Goal: Transaction & Acquisition: Download file/media

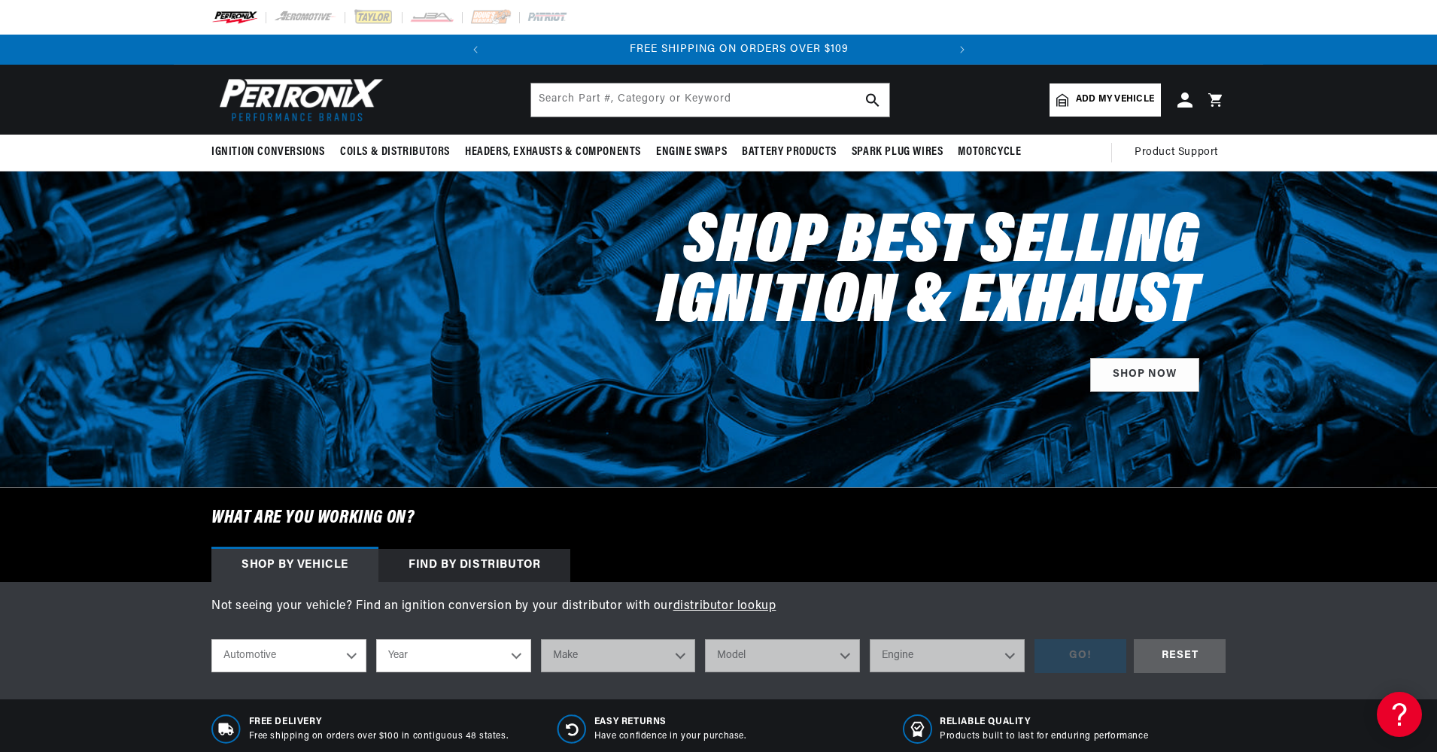
scroll to position [0, 456]
click at [478, 570] on div "Find by Distributor" at bounding box center [474, 565] width 192 height 33
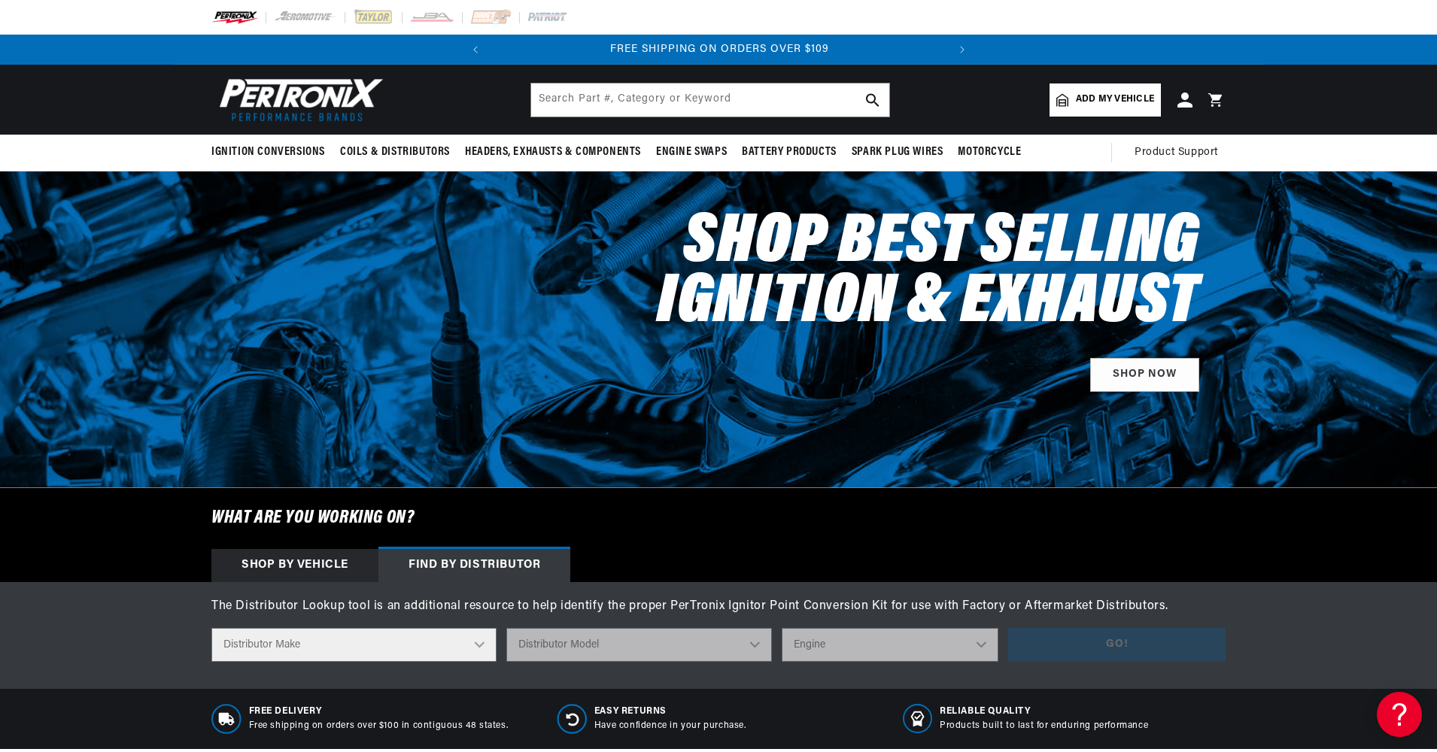
click at [441, 640] on select "Distributor Make Accel Aldon Autolite Bosch Century Chrysler Clark Colt Contine…" at bounding box center [353, 645] width 285 height 34
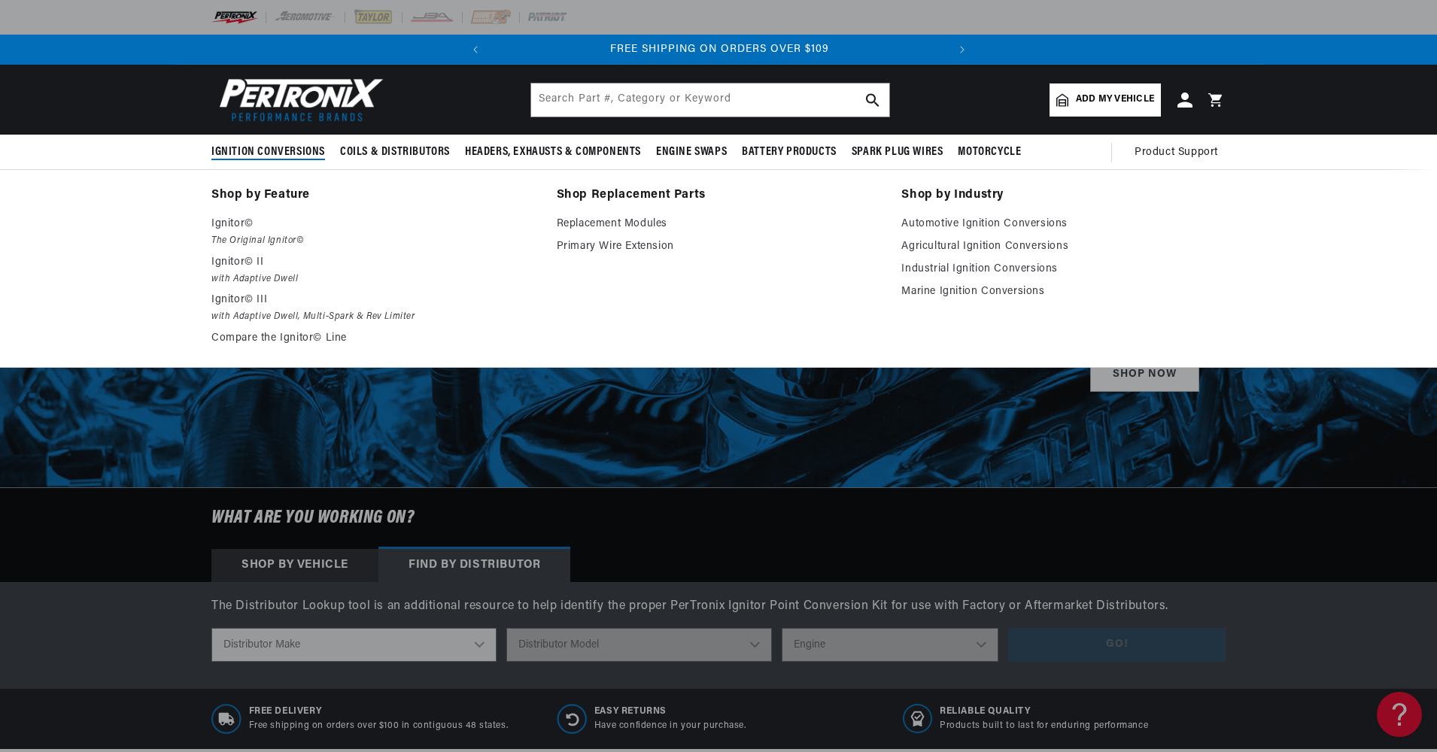
click at [259, 149] on span "Ignition Conversions" at bounding box center [268, 152] width 114 height 16
click at [232, 229] on p "Ignitor©" at bounding box center [373, 224] width 324 height 18
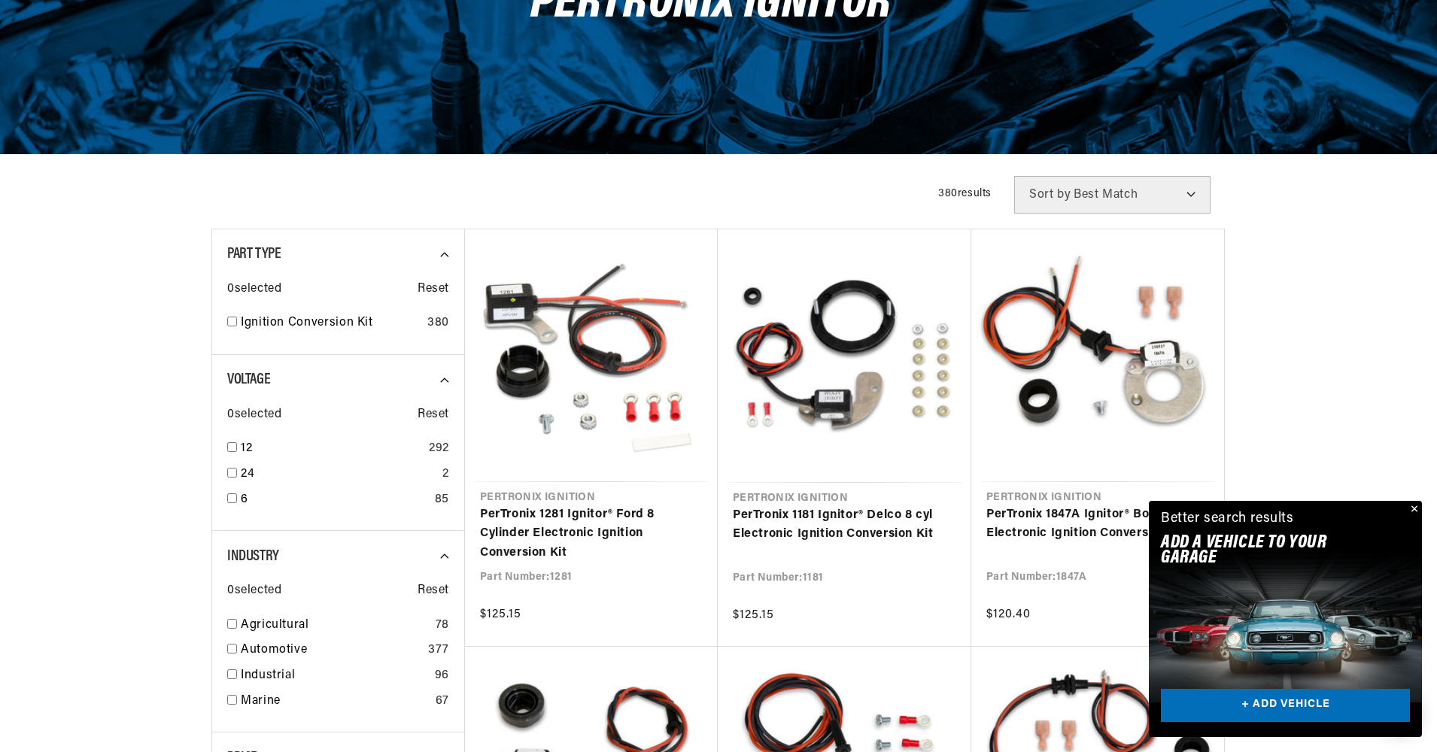
scroll to position [0, 456]
click at [1411, 509] on button "Close" at bounding box center [1413, 510] width 18 height 18
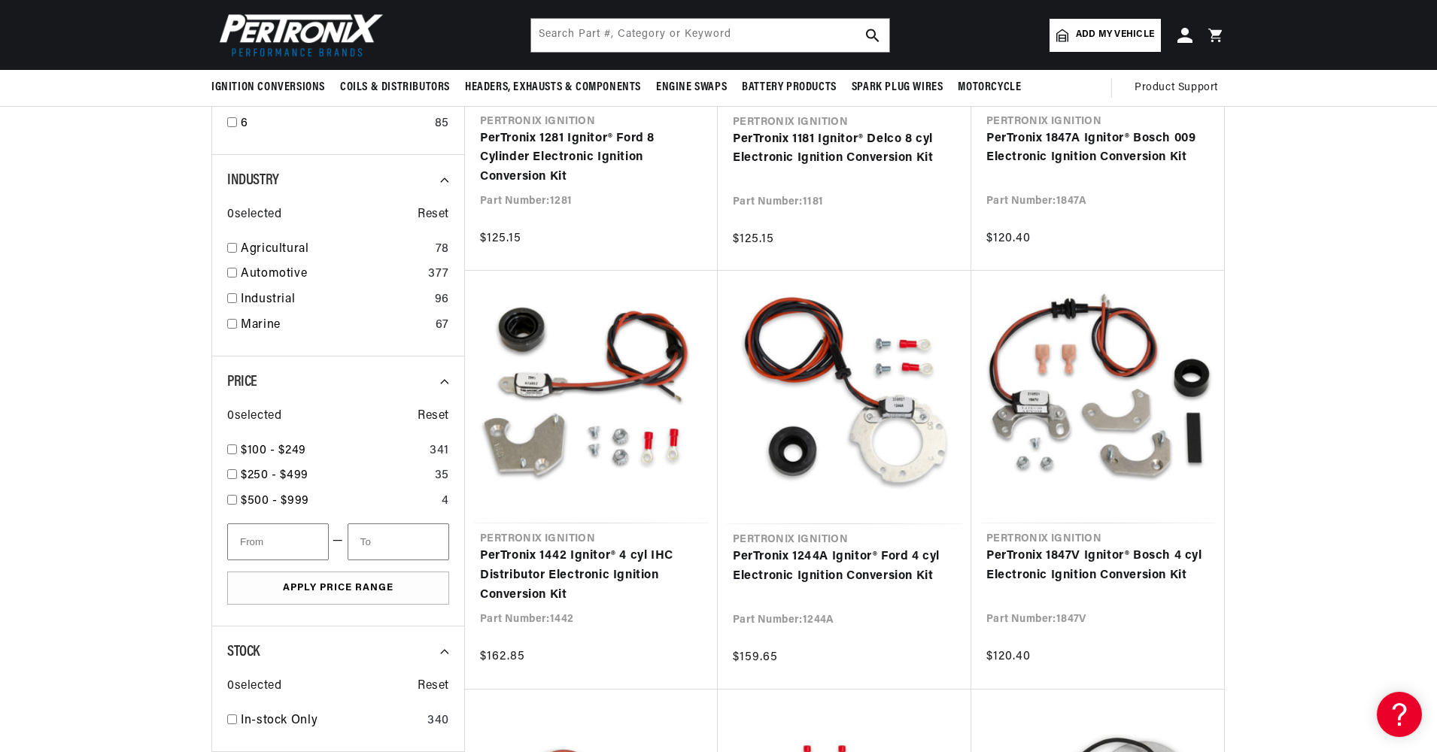
scroll to position [0, 0]
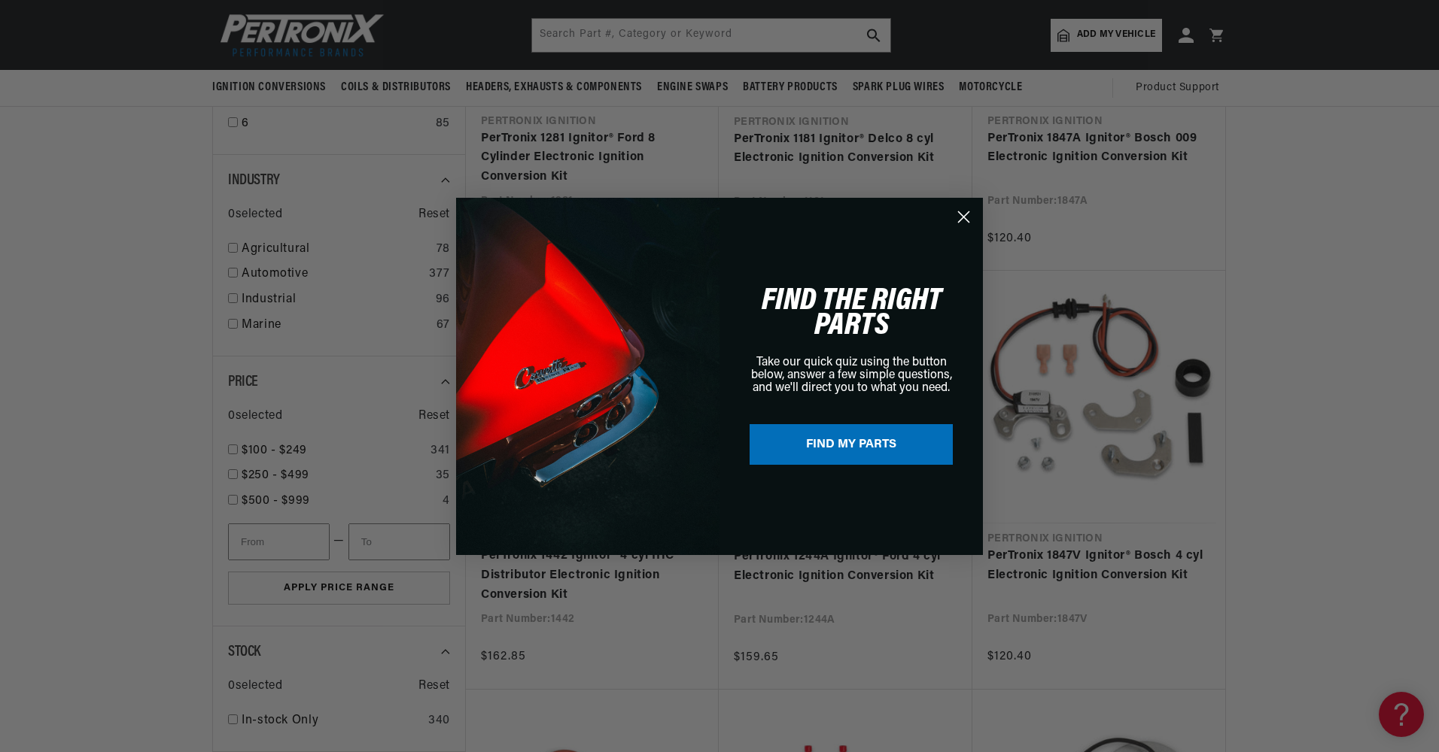
click at [965, 223] on circle "Close dialog" at bounding box center [963, 216] width 25 height 25
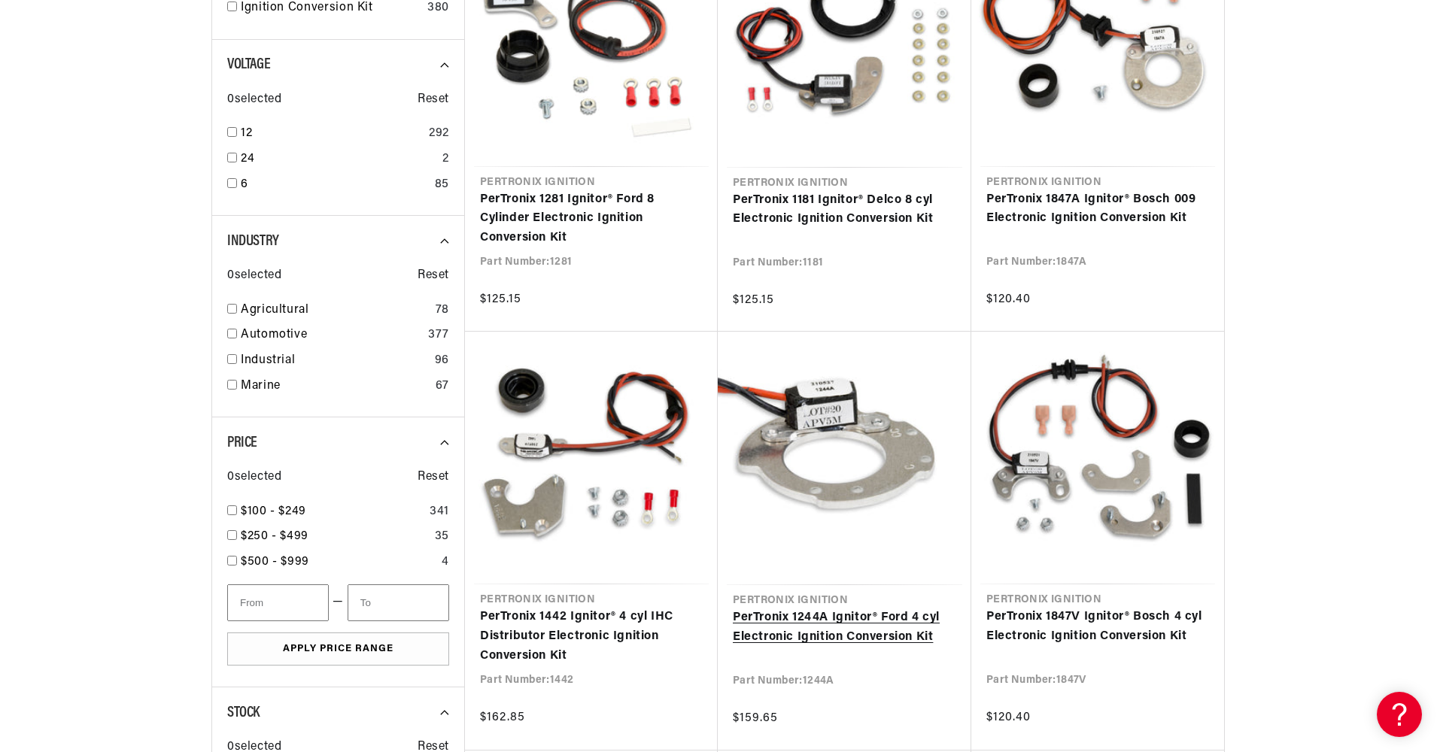
scroll to position [752, 0]
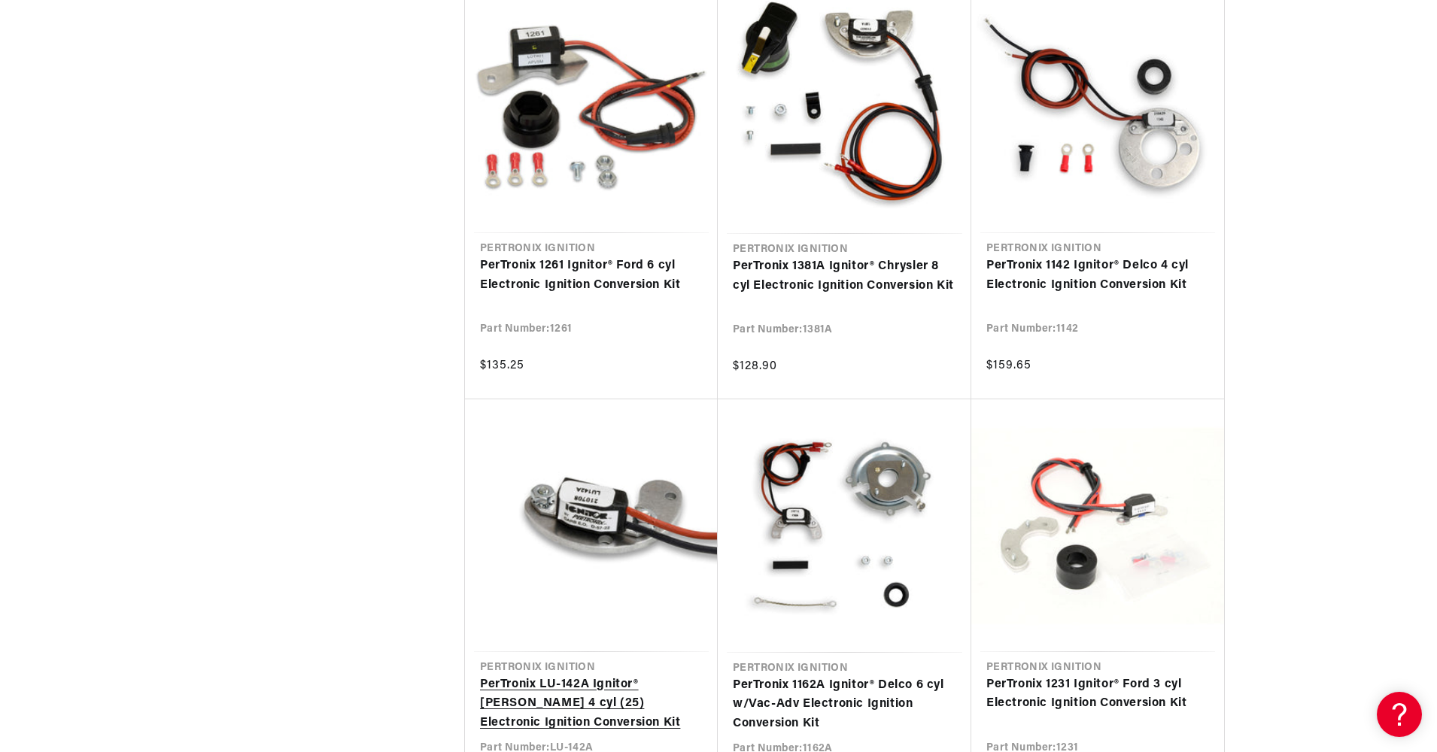
scroll to position [0, 456]
click at [576, 676] on link "PerTronix LU-142A Ignitor® [PERSON_NAME] 4 cyl (25) Electronic Ignition Convers…" at bounding box center [591, 705] width 223 height 58
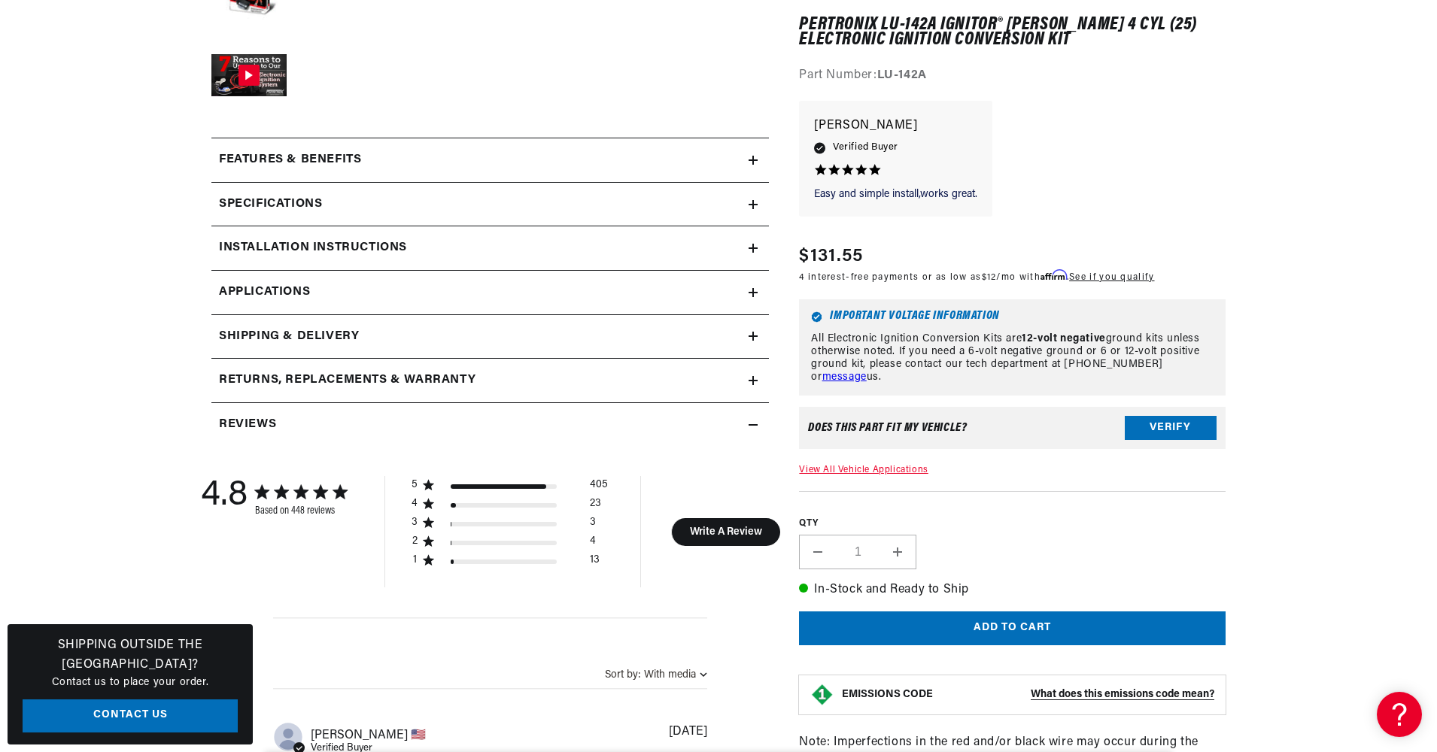
scroll to position [602, 0]
click at [327, 250] on h2 "Installation instructions" at bounding box center [313, 248] width 188 height 20
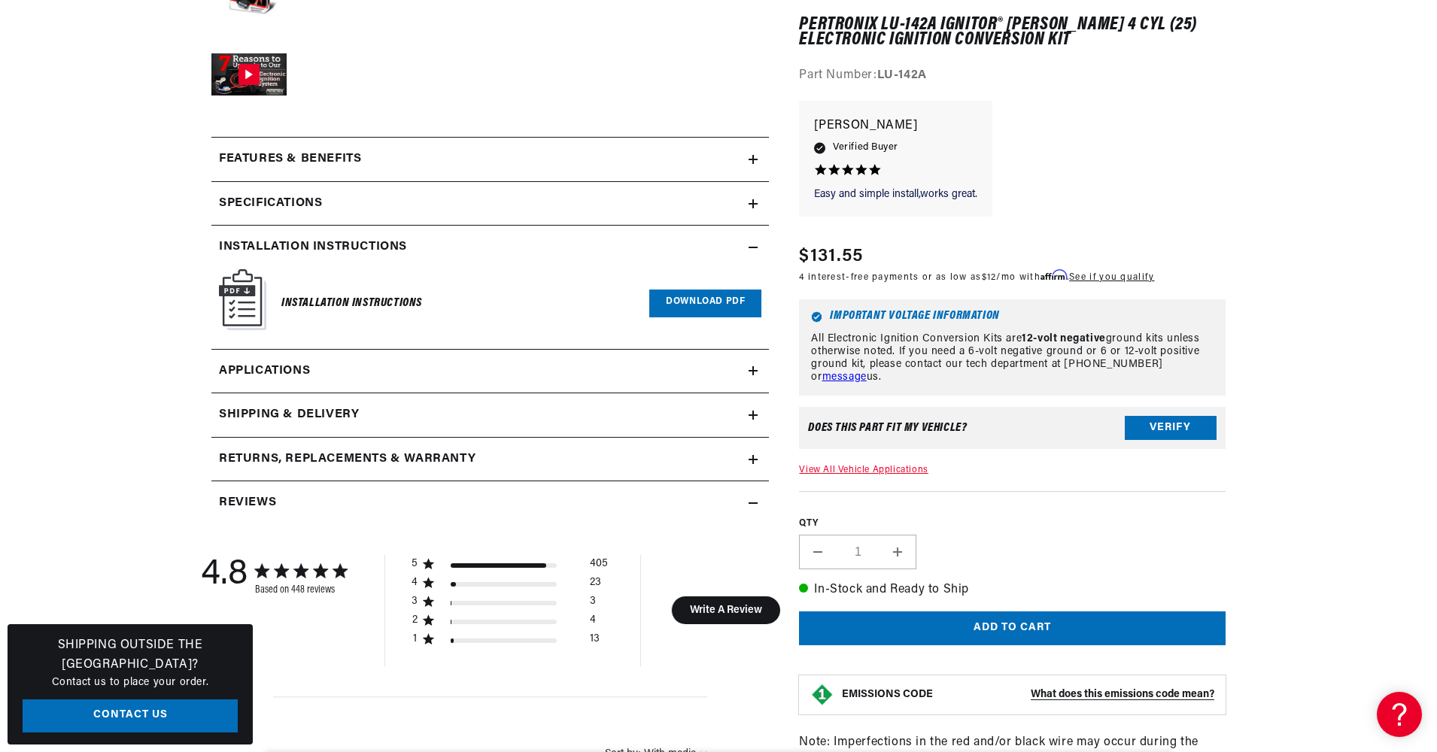
click at [697, 299] on link "Download PDF" at bounding box center [705, 304] width 112 height 28
